Goal: Check status

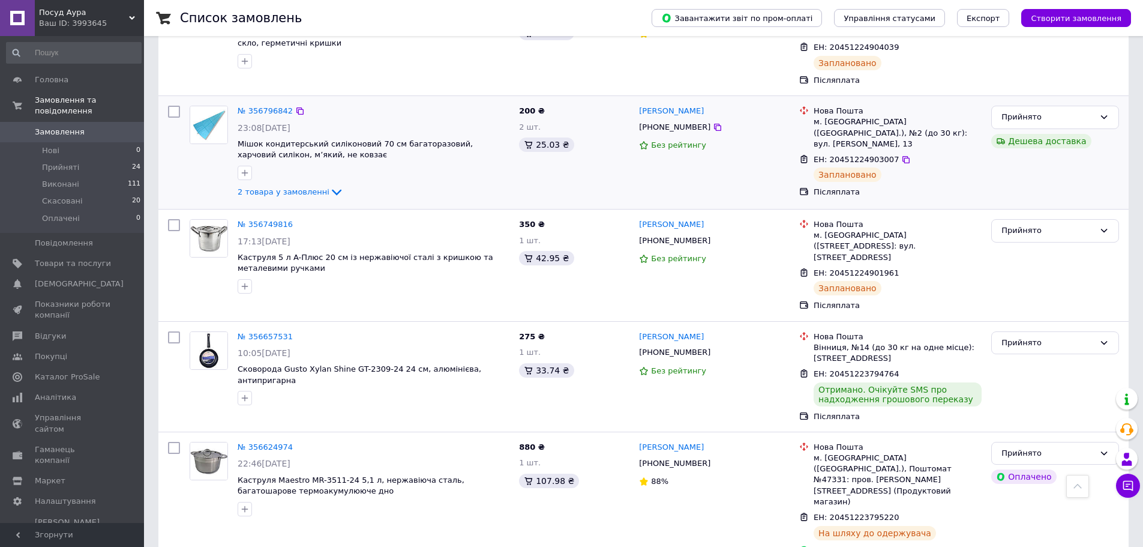
scroll to position [200, 0]
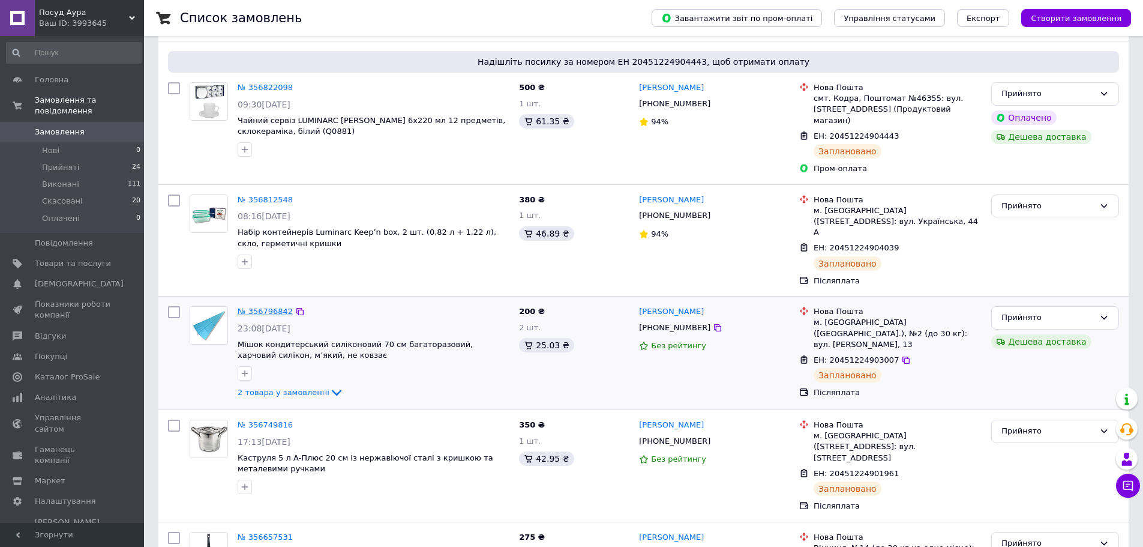
click at [272, 307] on link "№ 356796842" at bounding box center [265, 311] width 55 height 9
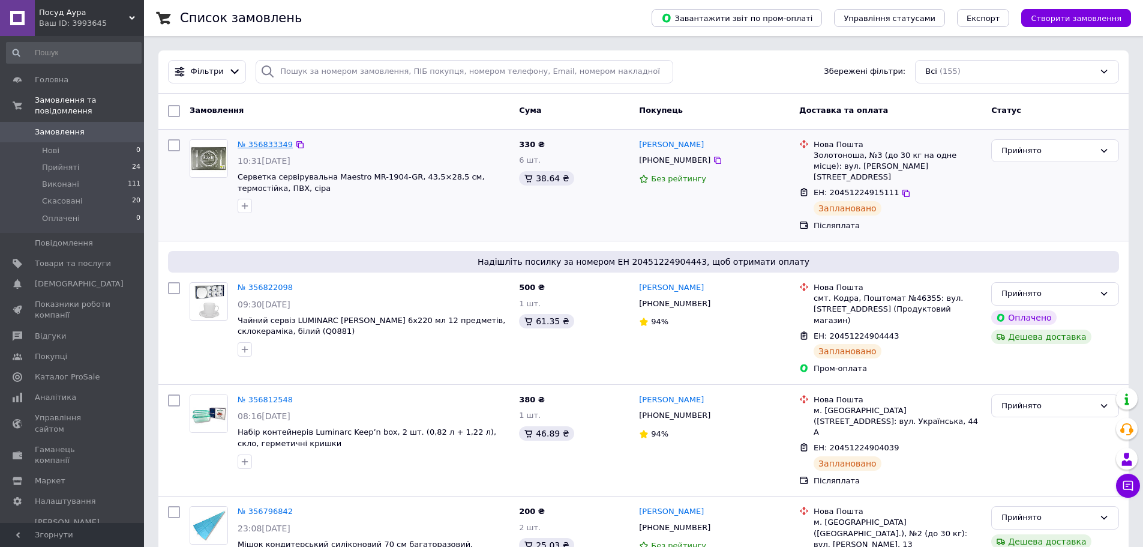
click at [272, 144] on link "№ 356833349" at bounding box center [265, 144] width 55 height 9
